Goal: Check status: Check status

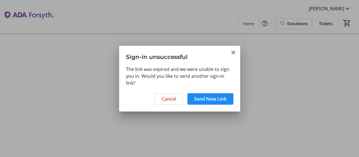
click at [238, 48] on h3 "Sign-in unsuccessful" at bounding box center [179, 56] width 121 height 20
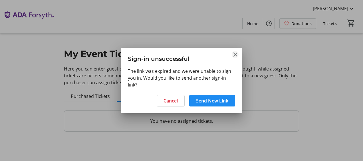
click at [235, 56] on mat-icon "Close" at bounding box center [235, 54] width 7 height 7
